Goal: Task Accomplishment & Management: Manage account settings

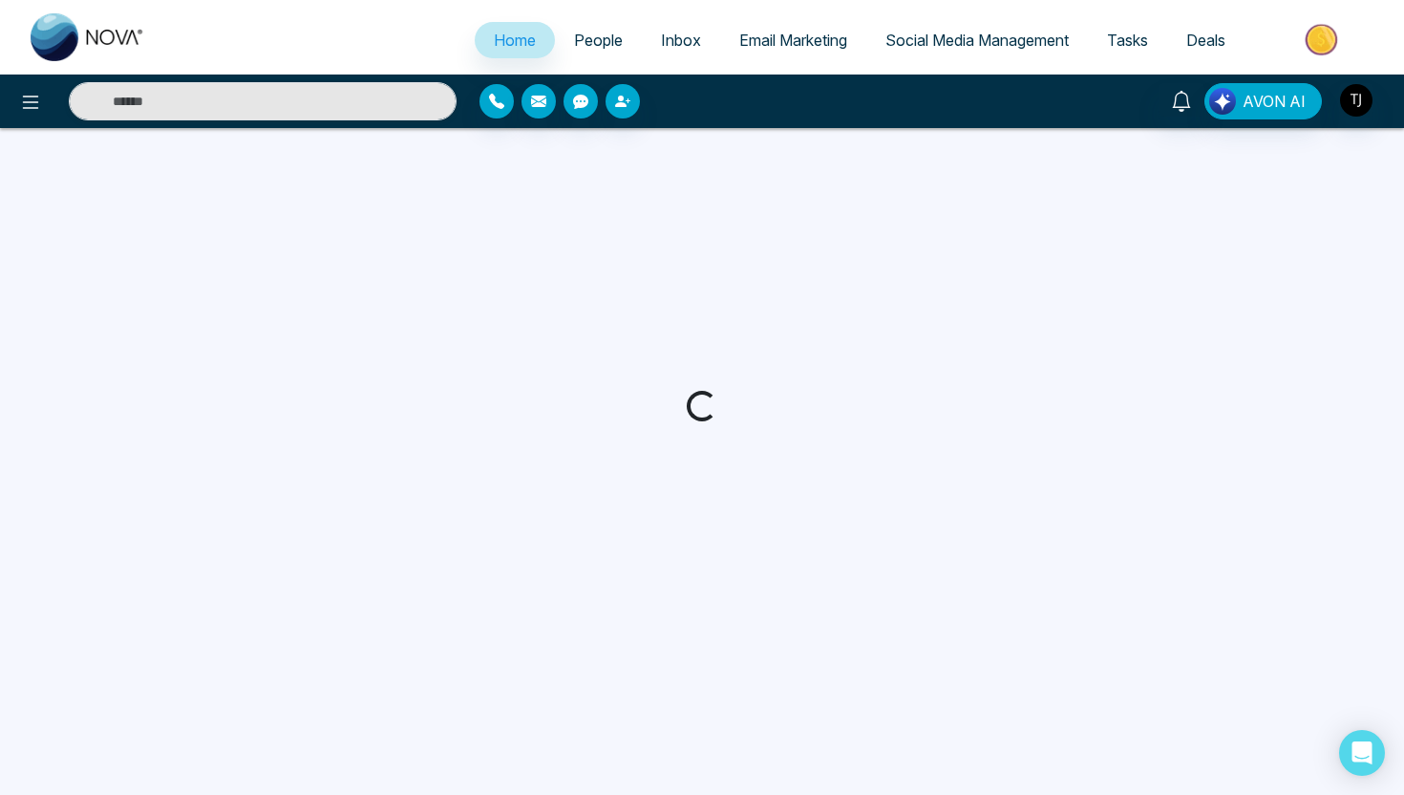
select select "*"
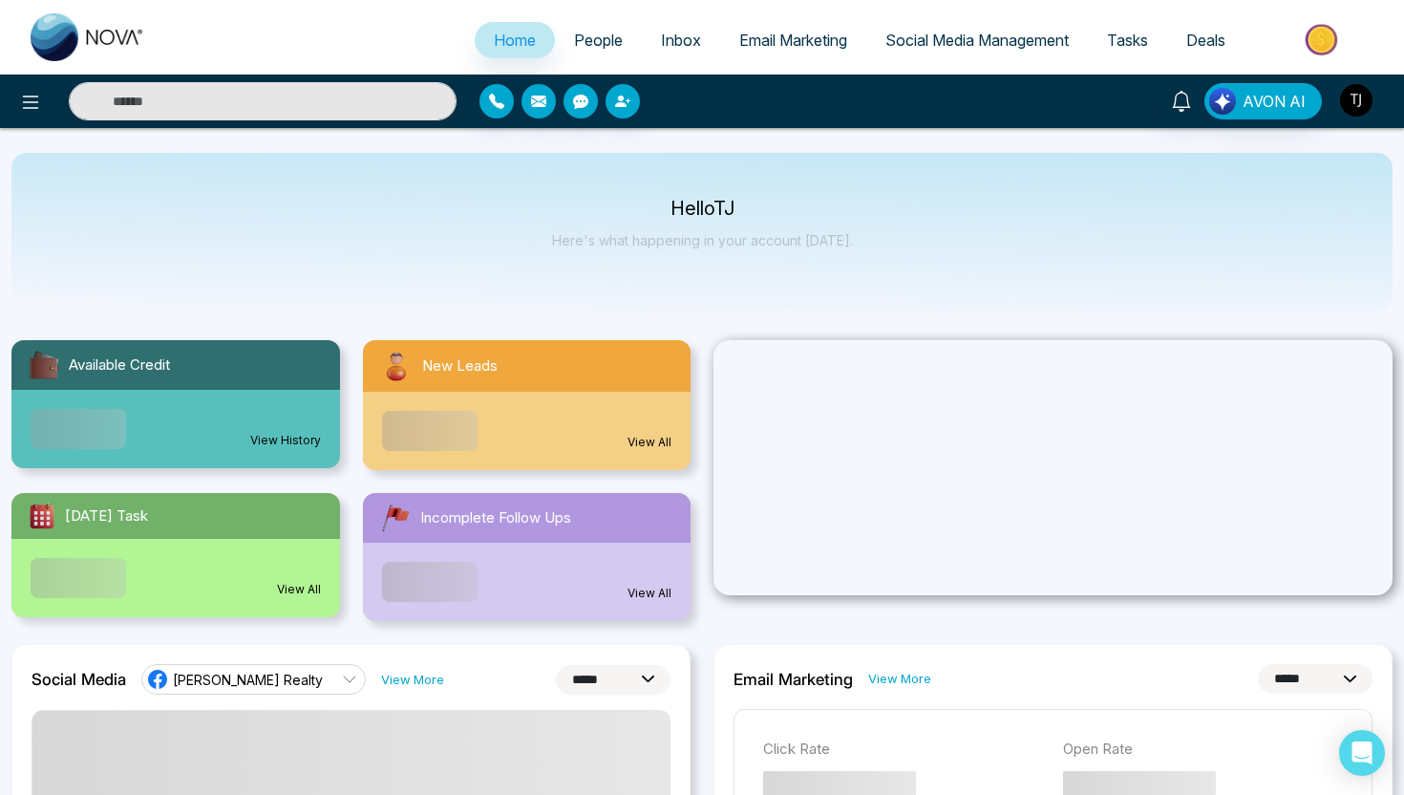
click at [1357, 83] on button "button" at bounding box center [1356, 100] width 34 height 34
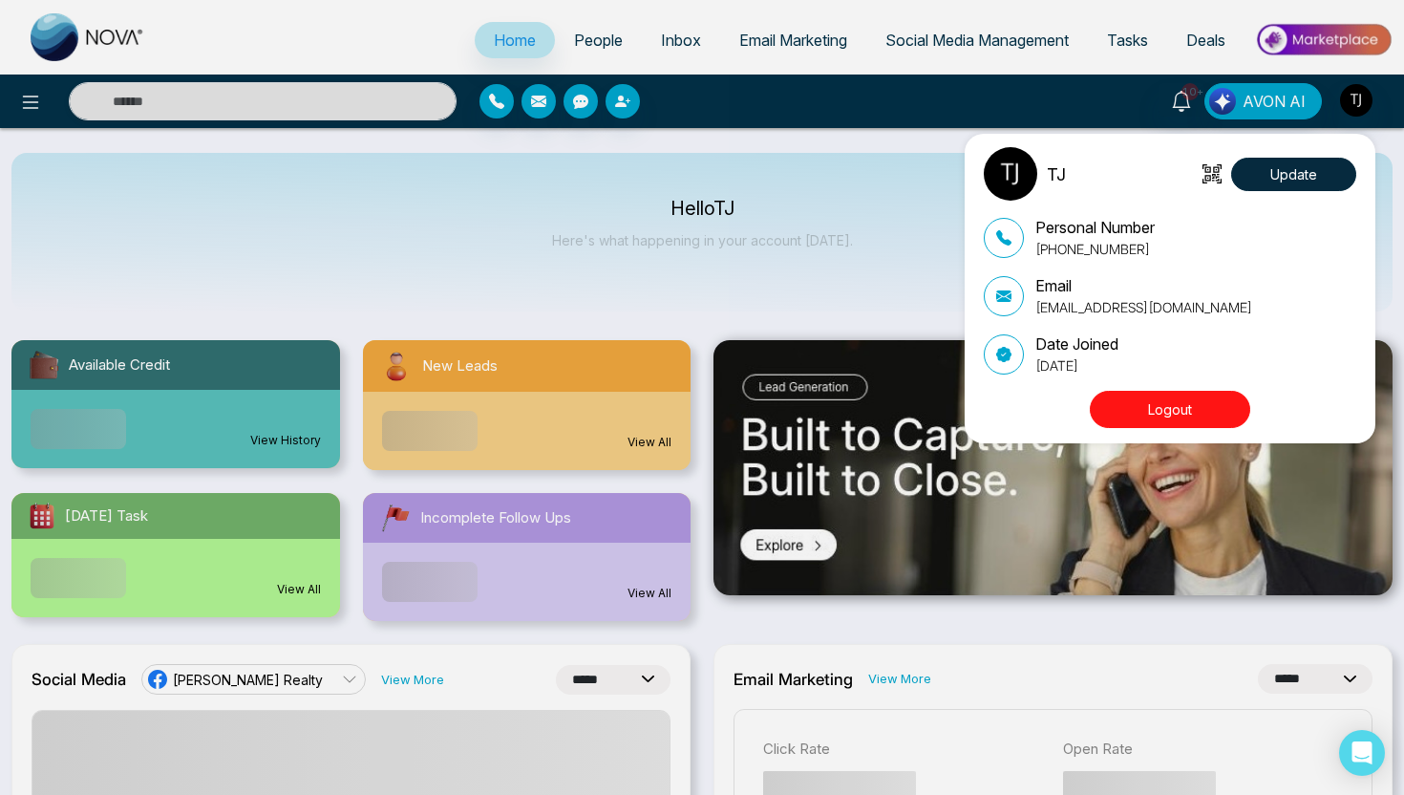
click at [1186, 401] on button "Logout" at bounding box center [1170, 409] width 160 height 37
